Goal: Task Accomplishment & Management: Manage account settings

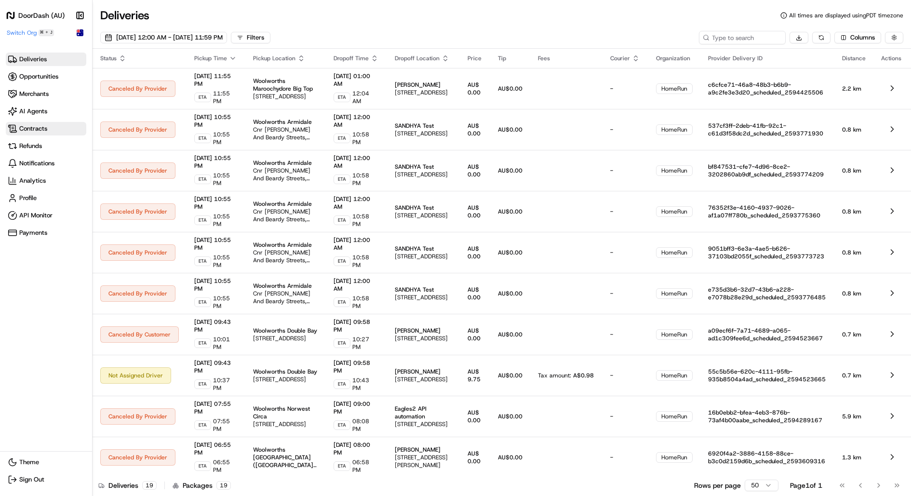
click at [40, 127] on span "Contracts" at bounding box center [33, 128] width 28 height 9
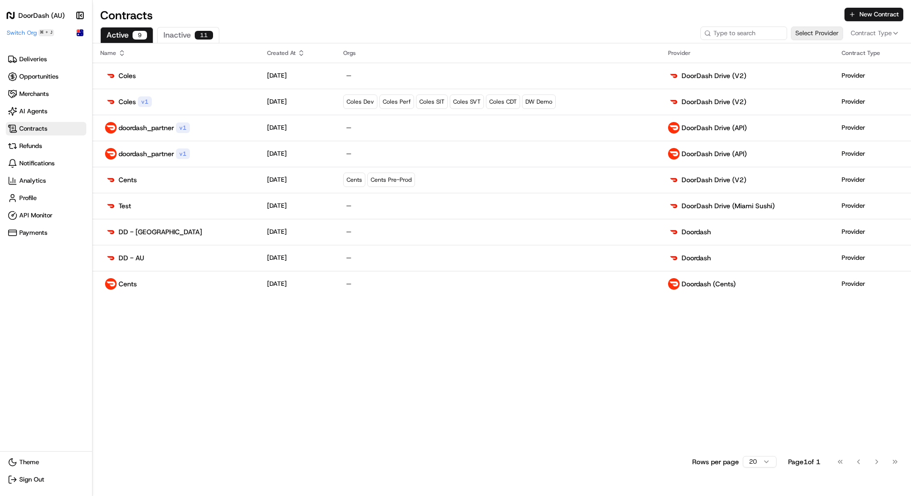
click at [819, 34] on button "Select Provider" at bounding box center [817, 32] width 52 height 13
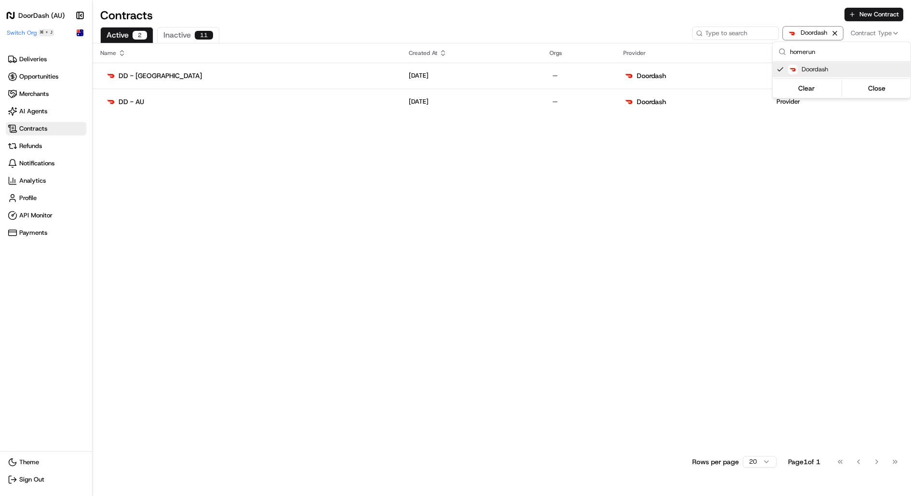
type input "homerun"
click at [387, 103] on html "DoorDash (AU) Make sidebar auto shrink Switch Org ⌘ + J Deliveries Opportunitie…" at bounding box center [455, 248] width 911 height 496
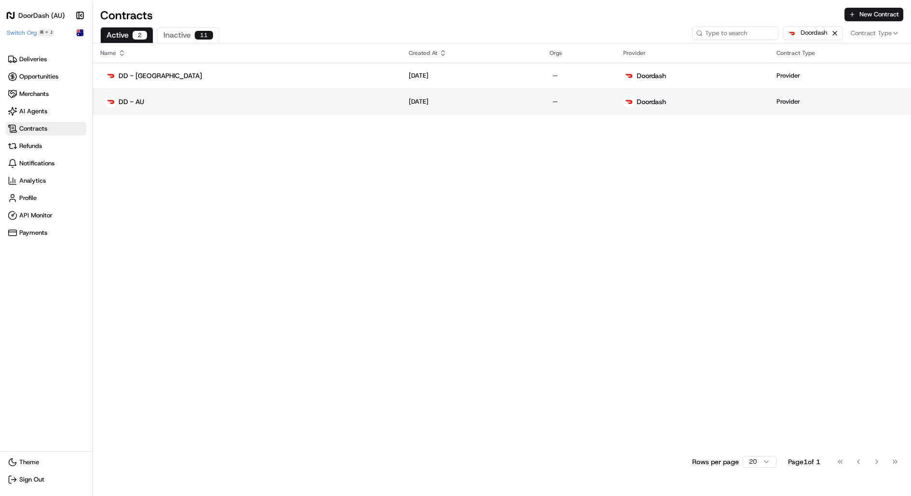
click at [409, 103] on div "[DATE]" at bounding box center [471, 101] width 125 height 9
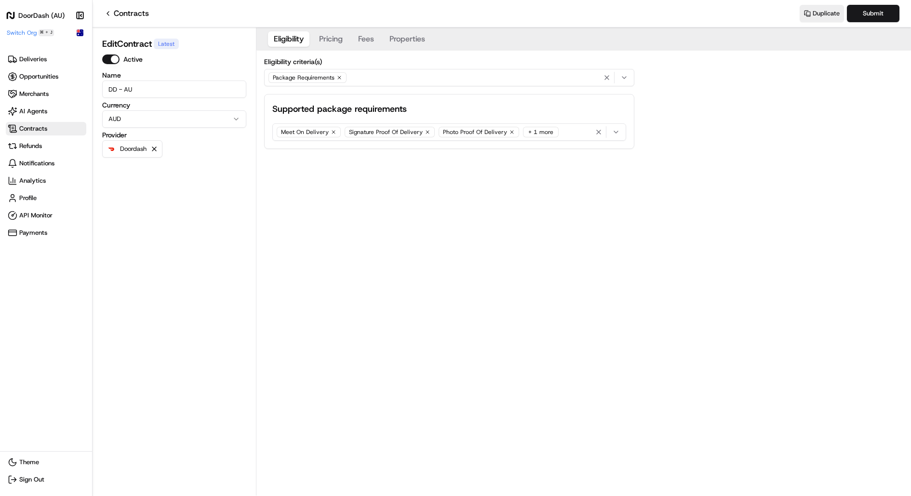
click at [560, 138] on div "Meet On Delivery Signature Proof Of Delivery Photo Proof Of Delivery + 1 more" at bounding box center [449, 132] width 349 height 14
type input "tobacco"
click at [359, 192] on button "Add new "tobacco"" at bounding box center [341, 188] width 136 height 13
click at [463, 176] on html "DoorDash (AU) Make sidebar auto shrink Switch Org ⌘ + J Deliveries Opportunitie…" at bounding box center [455, 248] width 911 height 496
click at [884, 7] on button "Submit" at bounding box center [872, 13] width 53 height 17
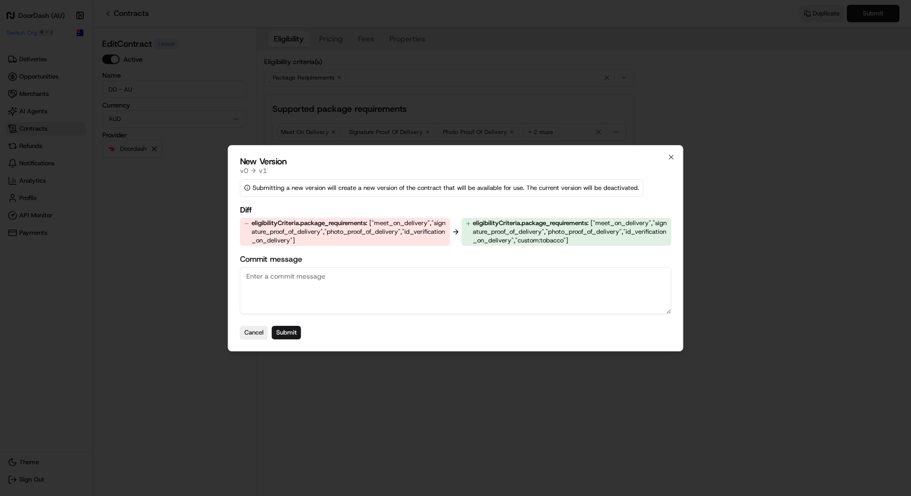
click at [542, 238] on span "["meet_on_delivery","signature_proof_of_delivery","photo_proof_of_delivery","id…" at bounding box center [570, 232] width 194 height 26
copy span "tobacco"
click at [297, 336] on button "Submit" at bounding box center [286, 332] width 29 height 13
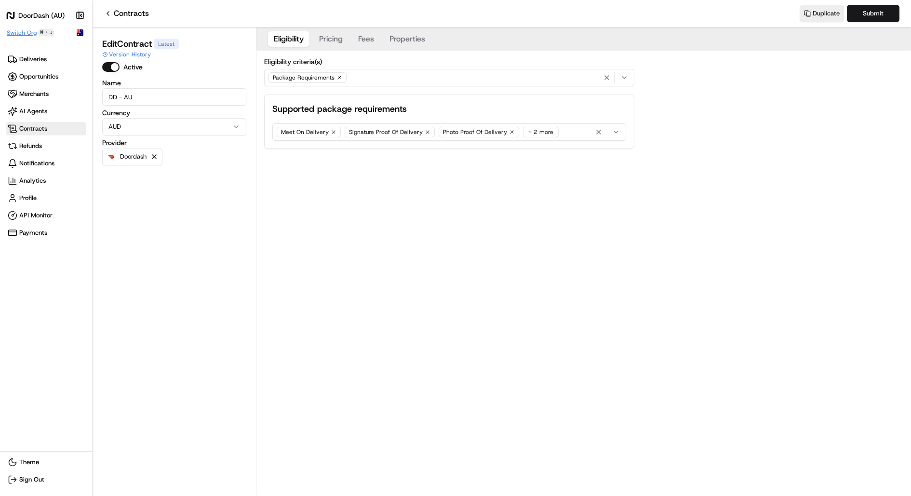
click at [21, 33] on span "Switch Org" at bounding box center [22, 33] width 30 height 8
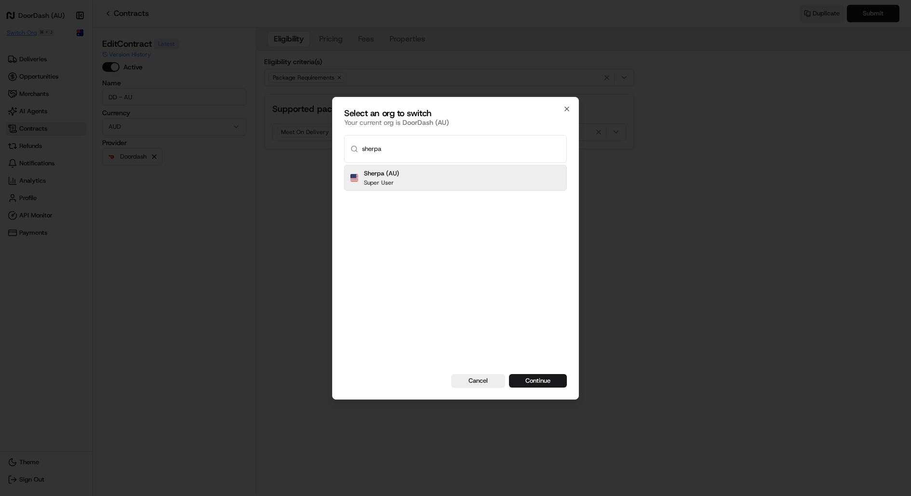
type input "sherpa"
click at [509, 374] on button "Continue" at bounding box center [538, 380] width 58 height 13
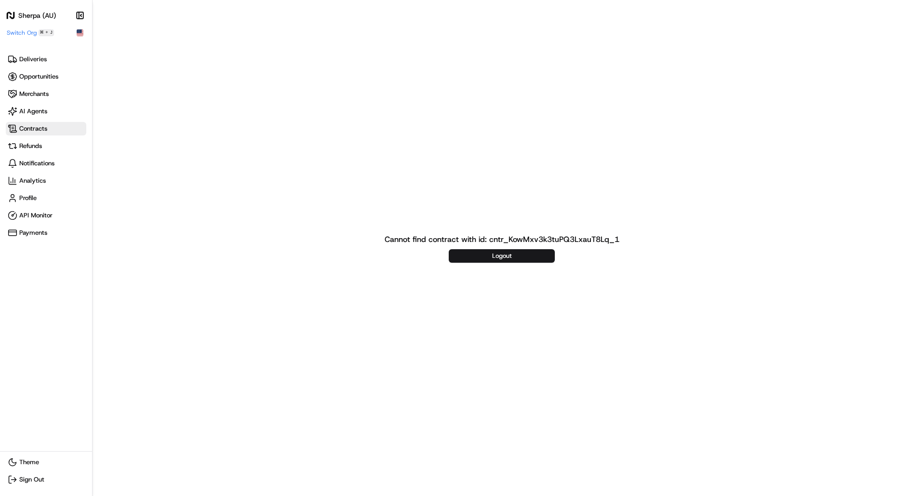
click at [31, 129] on span "Contracts" at bounding box center [33, 128] width 28 height 9
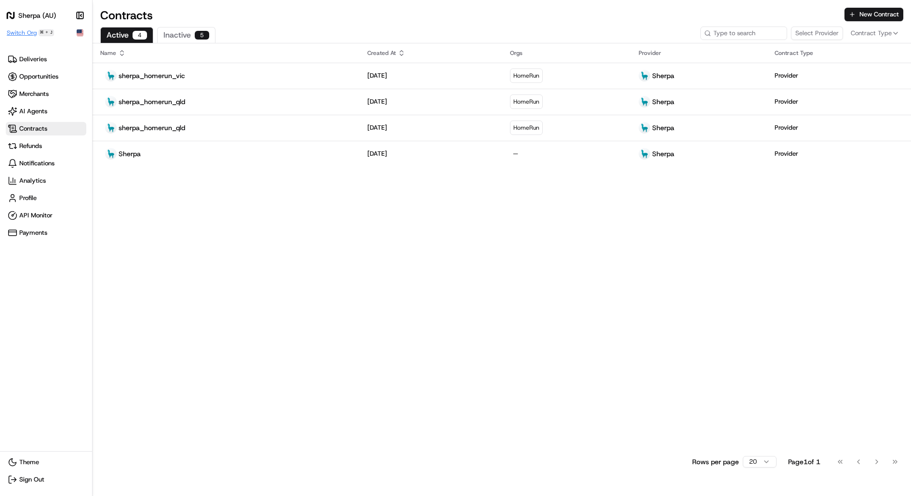
click at [19, 30] on span "Switch Org" at bounding box center [22, 33] width 30 height 8
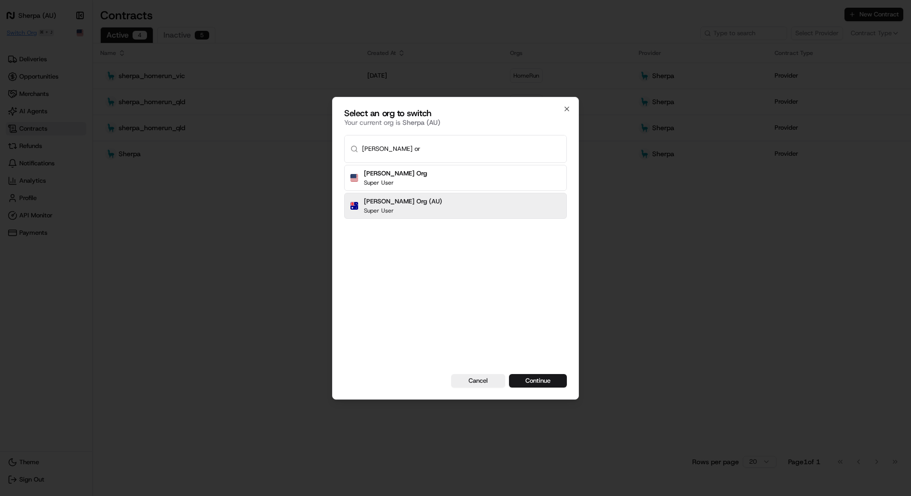
type input "[PERSON_NAME] or"
click at [509, 374] on button "Continue" at bounding box center [538, 380] width 58 height 13
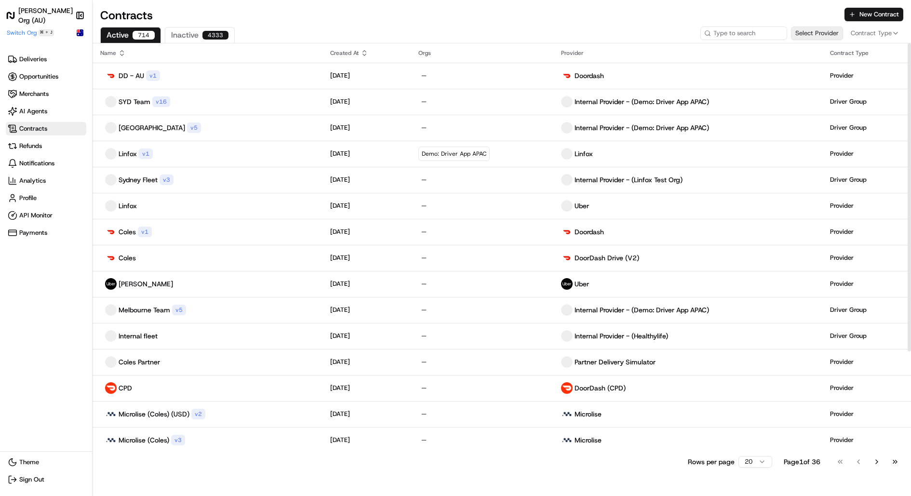
click at [826, 37] on button "Select Provider" at bounding box center [817, 32] width 52 height 13
type input "sherpa_homerun_partner"
click at [28, 30] on span "Switch Org" at bounding box center [22, 33] width 30 height 8
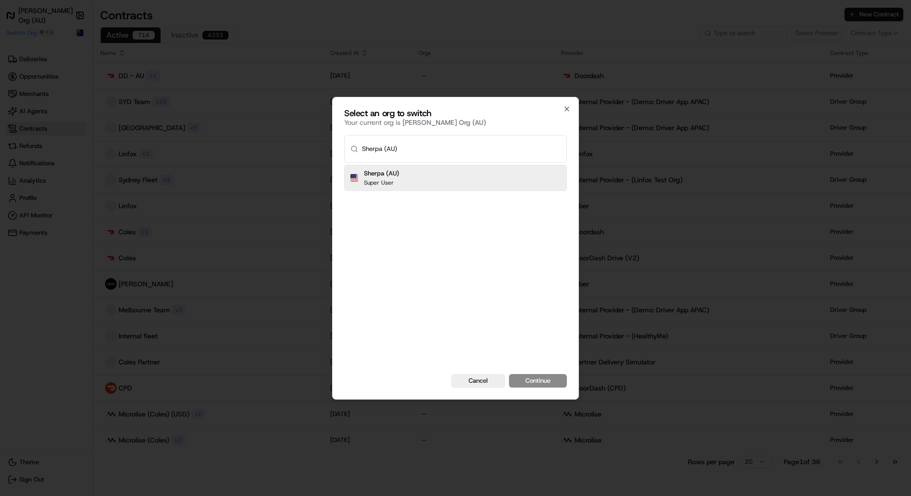
type input "Sherpa (AU)"
